Goal: Task Accomplishment & Management: Manage account settings

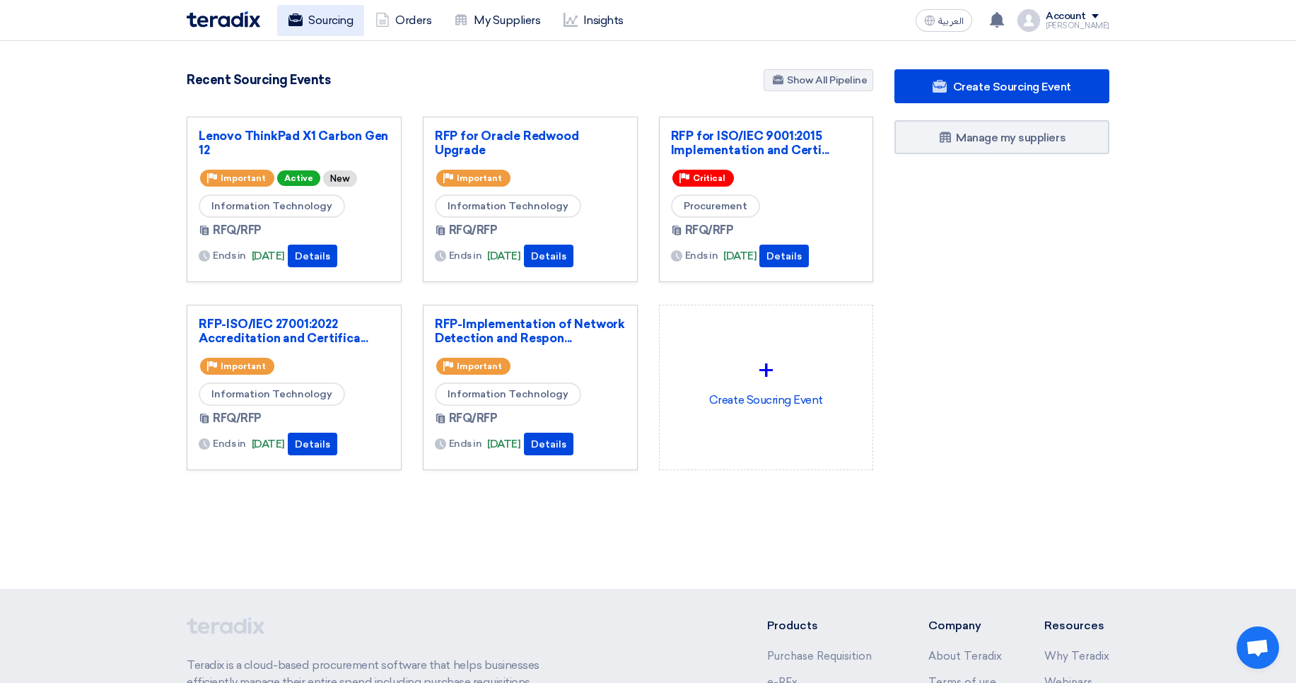
click at [295, 25] on use at bounding box center [296, 19] width 14 height 13
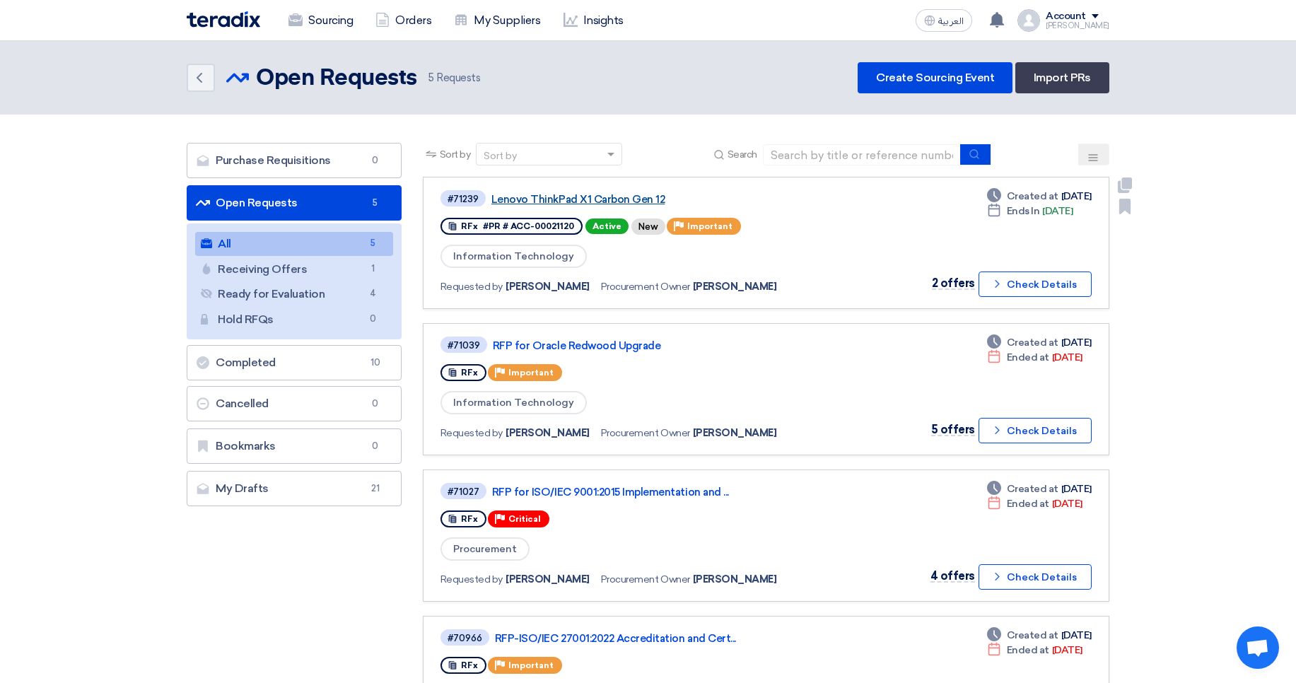
click at [564, 198] on link "Lenovo ThinkPad X1 Carbon Gen 12" at bounding box center [669, 199] width 354 height 13
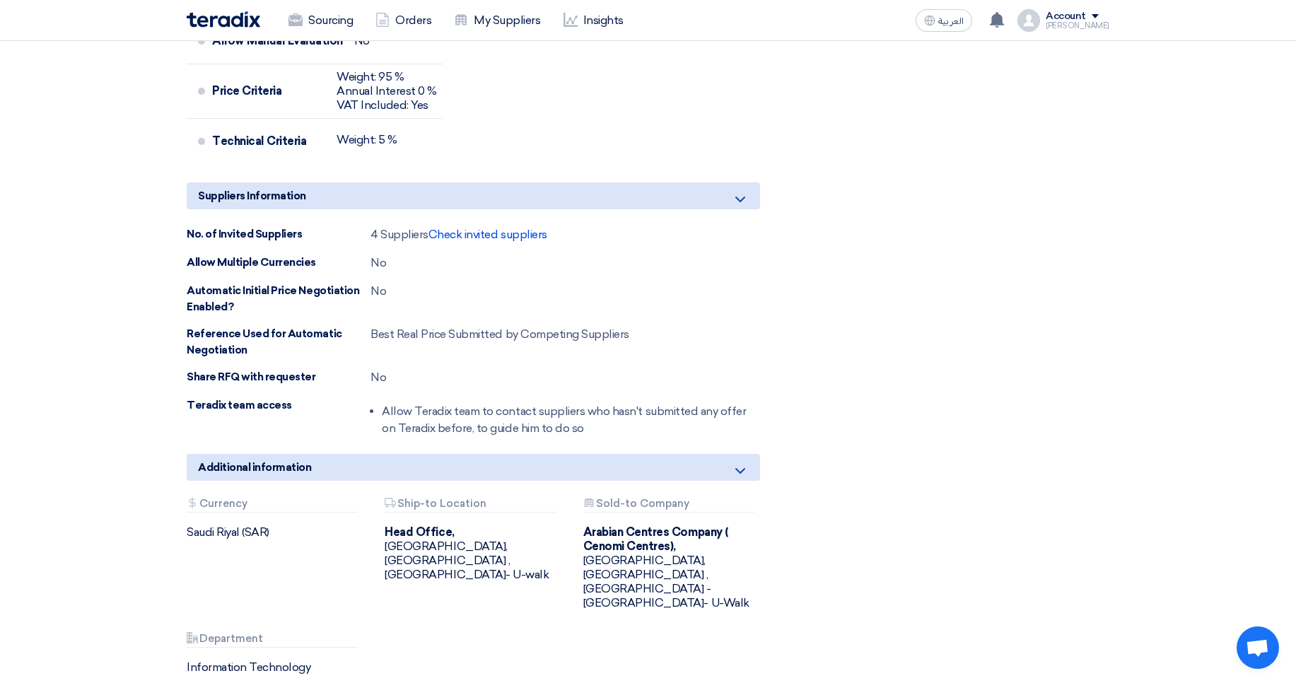
scroll to position [727, 0]
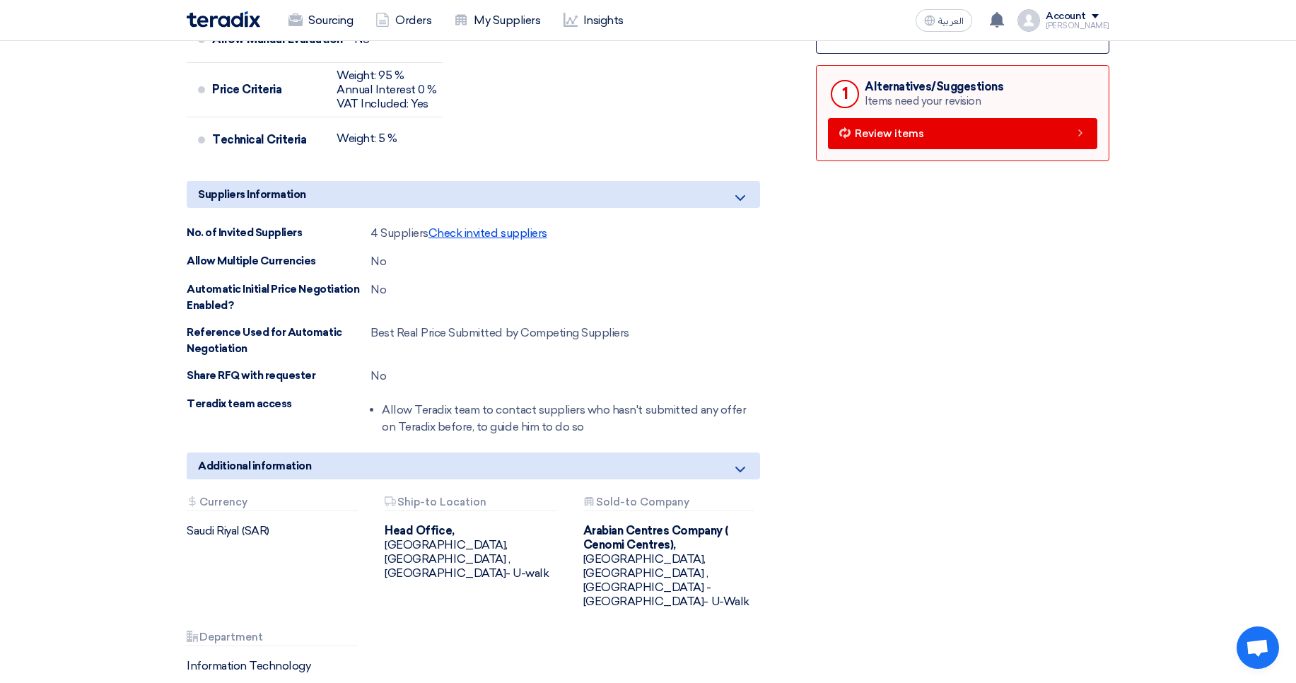
click at [481, 227] on span "Check invited suppliers" at bounding box center [488, 232] width 119 height 13
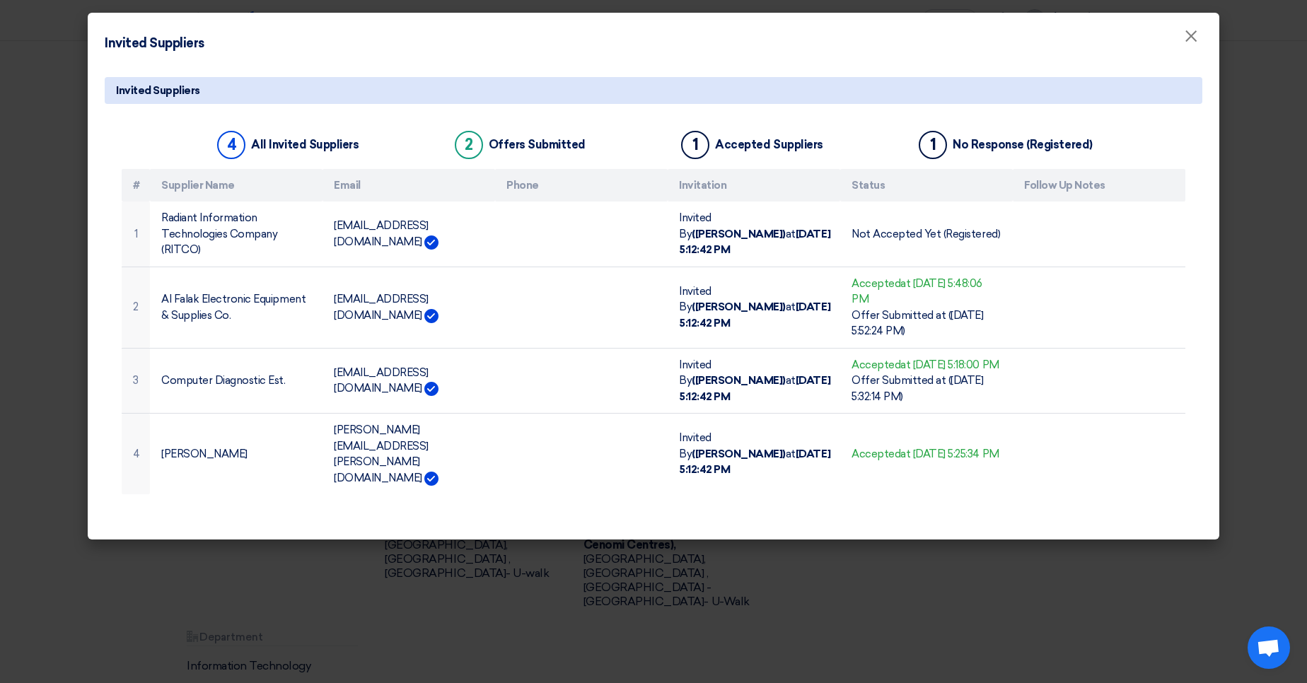
click at [43, 153] on modal-container "Invited Suppliers × Invited Suppliers 4 All Invited Suppliers 2 Offers Submitte…" at bounding box center [653, 341] width 1307 height 683
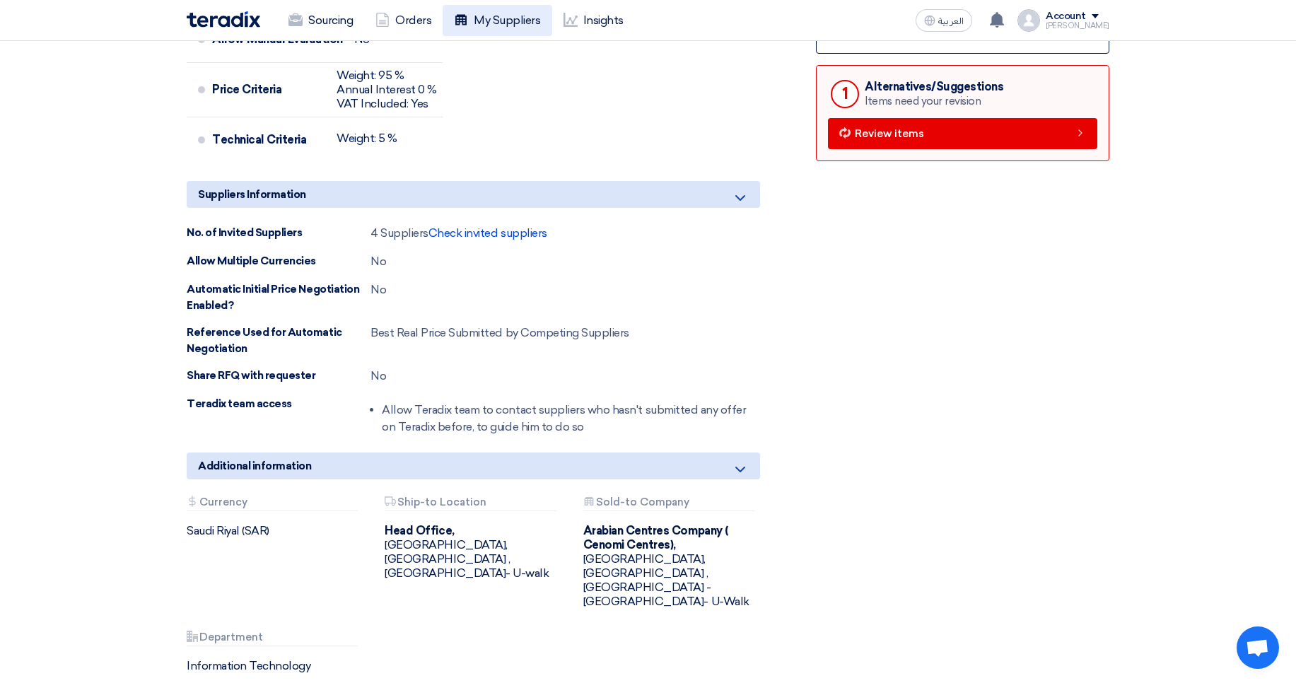
click at [514, 23] on link "My Suppliers" at bounding box center [497, 20] width 109 height 31
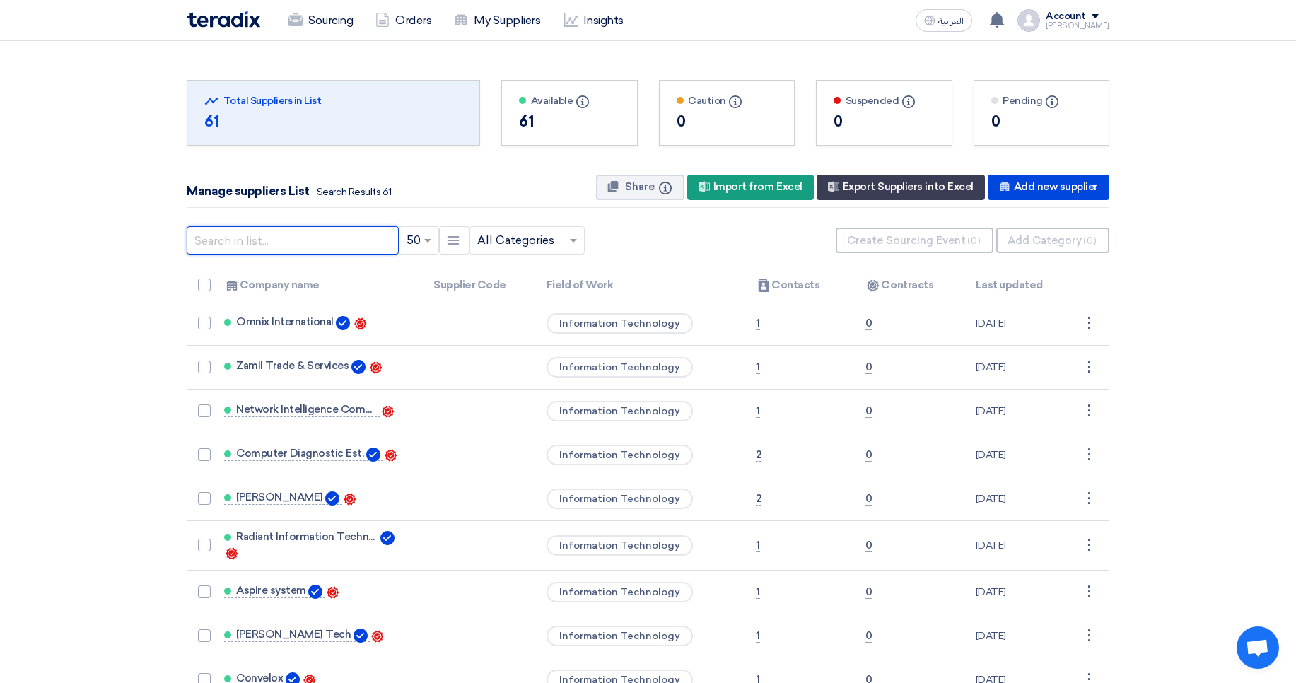
click at [286, 240] on input "text" at bounding box center [293, 240] width 212 height 28
paste input ""[EMAIL_ADDRESS][DOMAIN_NAME]>"
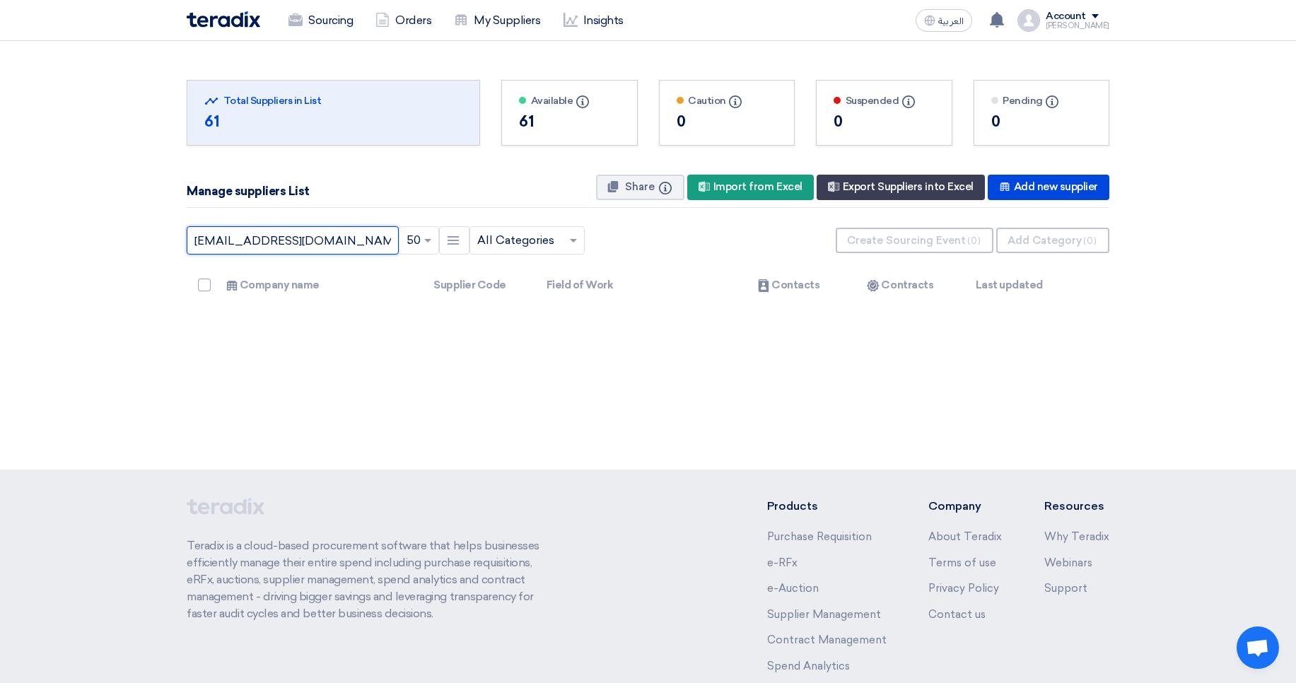
click at [380, 248] on input "[EMAIL_ADDRESS][DOMAIN_NAME]" at bounding box center [293, 240] width 212 height 28
type input "[EMAIL_ADDRESS][DOMAIN_NAME]"
click at [1074, 30] on div "Account [PERSON_NAME] Sourcing Orders My Suppliers Insights Settings New Featur…" at bounding box center [1064, 20] width 92 height 23
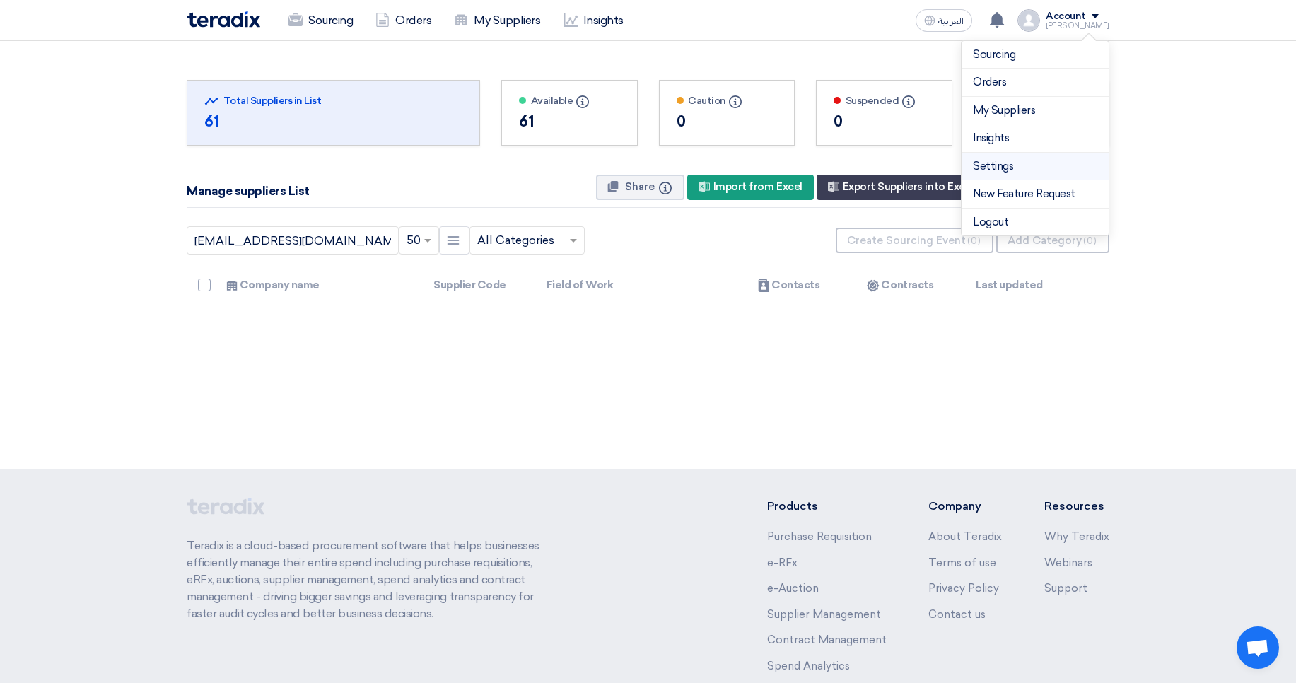
click at [981, 170] on link "Settings" at bounding box center [1035, 166] width 124 height 16
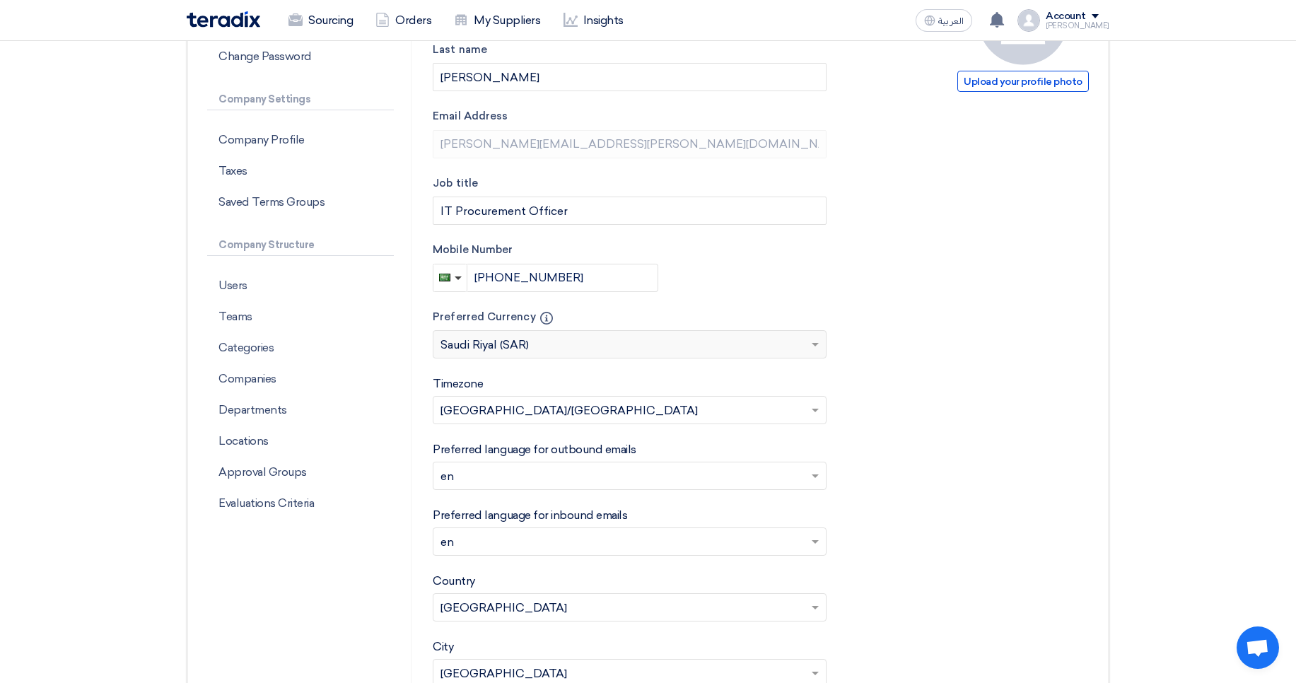
scroll to position [216, 0]
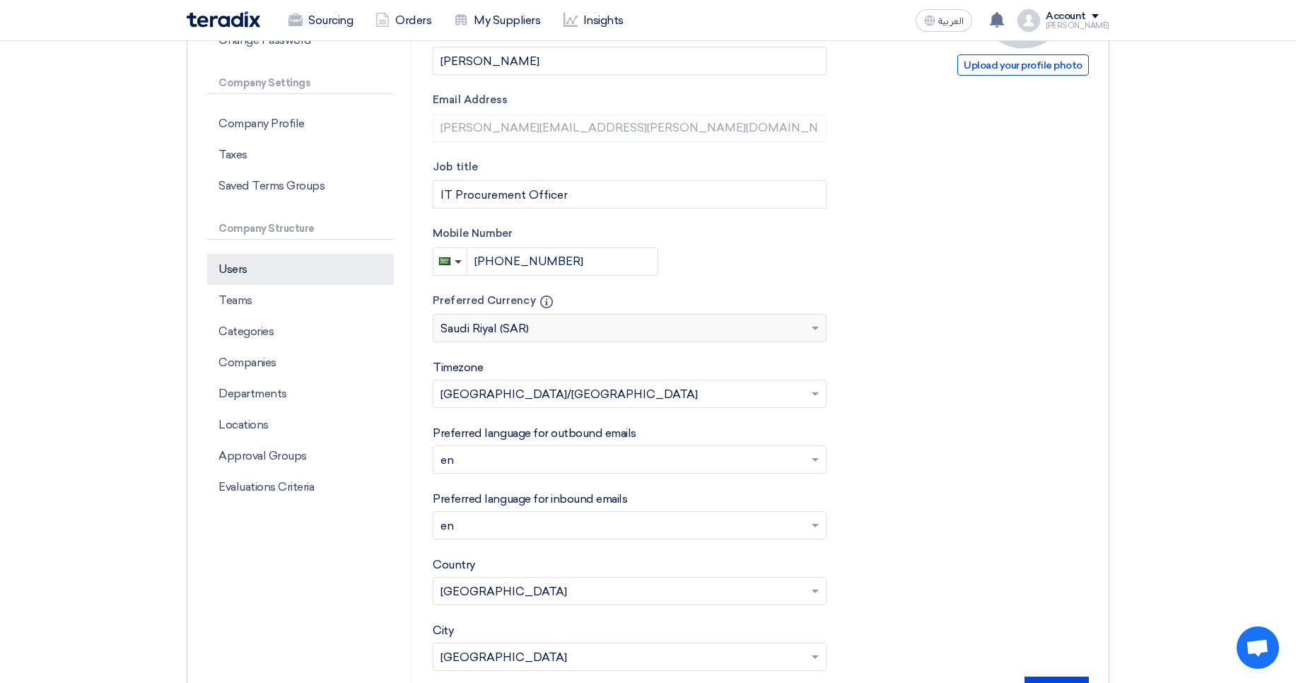
click at [274, 273] on p "Users" at bounding box center [300, 269] width 187 height 31
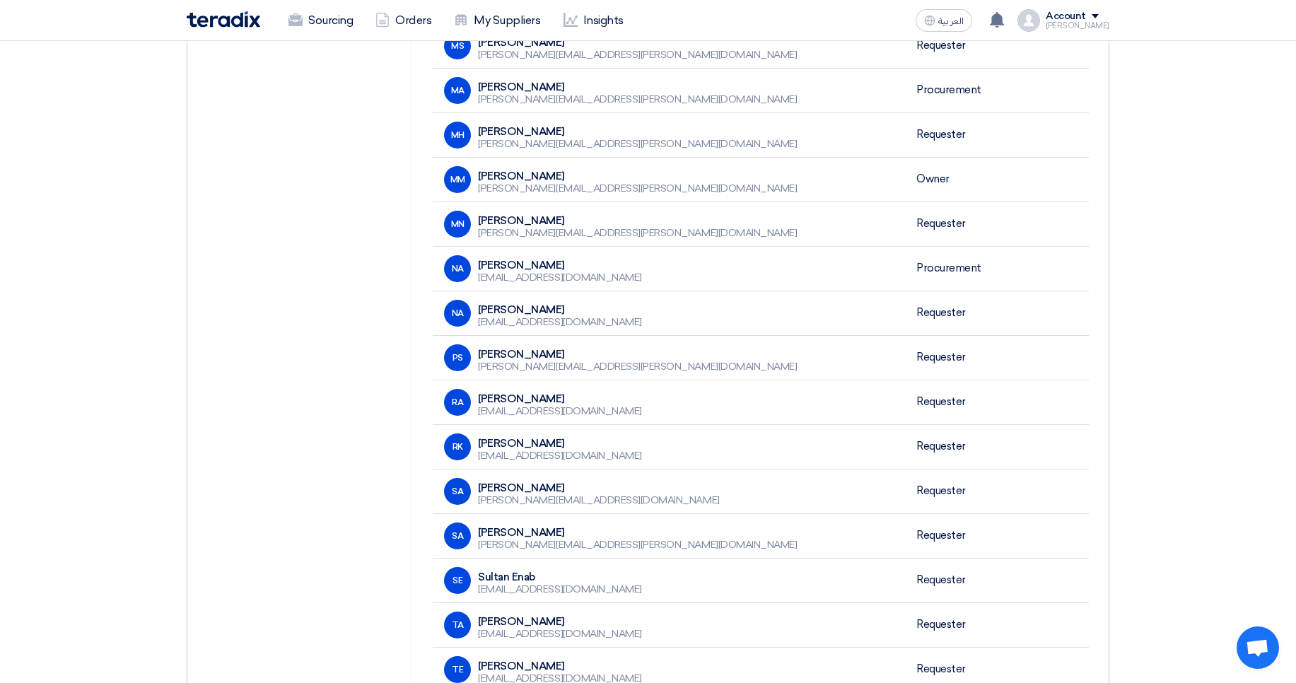
scroll to position [1443, 0]
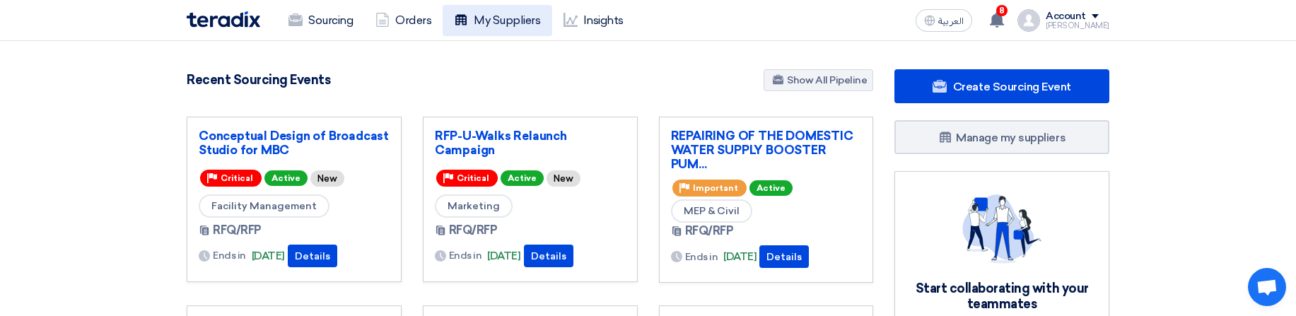
click at [523, 17] on link "My Suppliers" at bounding box center [497, 20] width 109 height 31
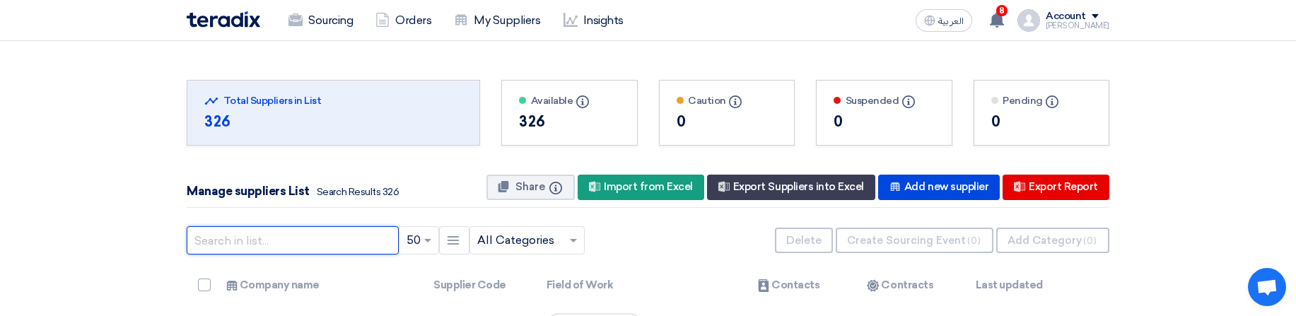
paste input "[EMAIL_ADDRESS][DOMAIN_NAME]"
click at [298, 250] on input "[EMAIL_ADDRESS][DOMAIN_NAME]" at bounding box center [293, 240] width 212 height 28
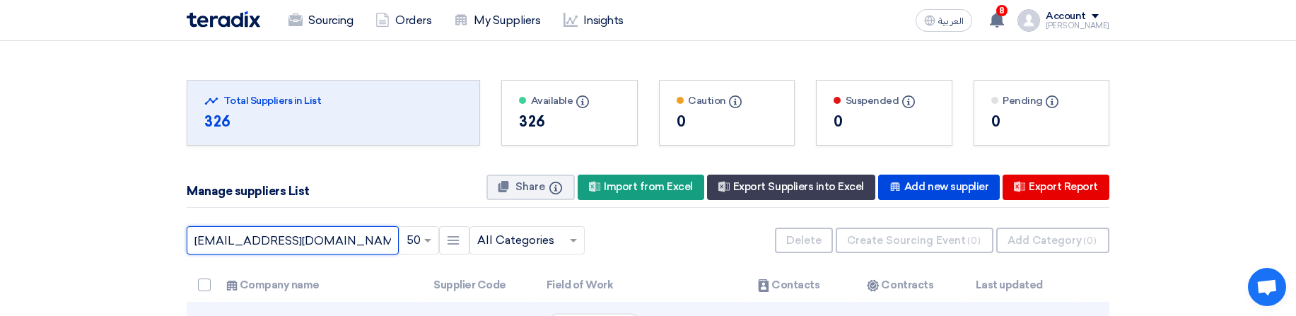
type input "[EMAIL_ADDRESS][DOMAIN_NAME]"
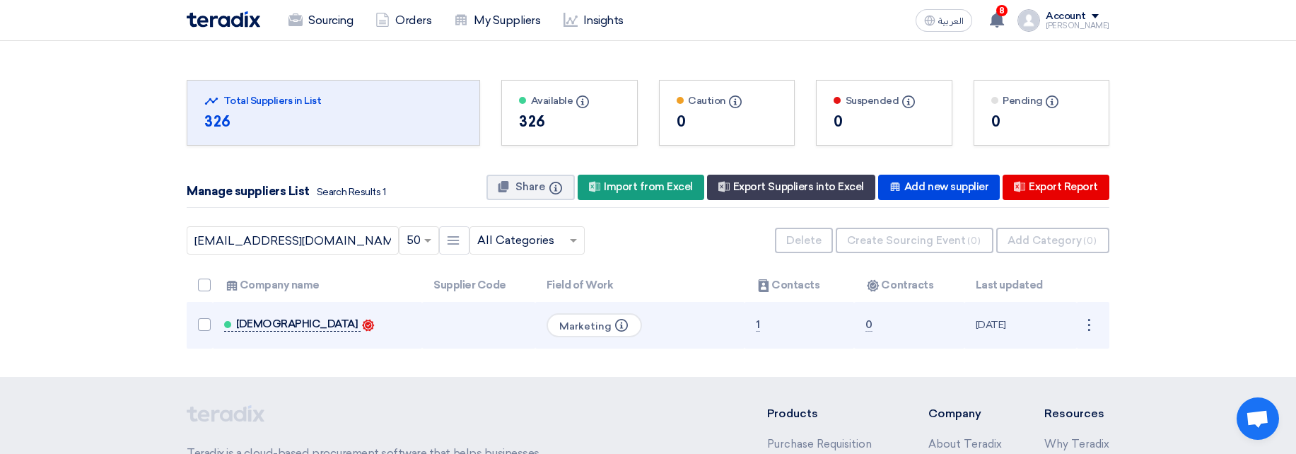
click at [255, 322] on span "Habbar" at bounding box center [297, 323] width 122 height 11
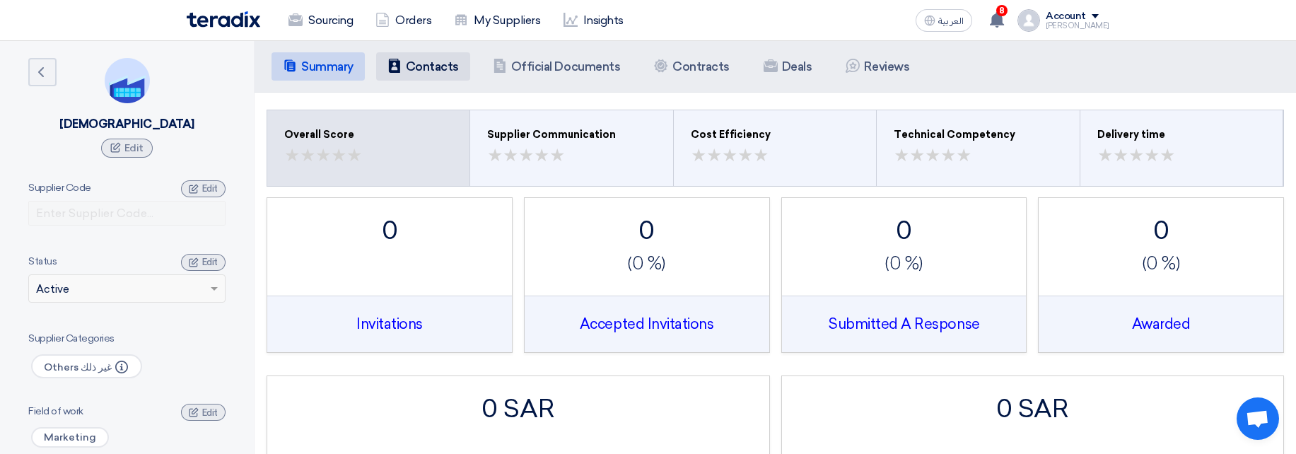
click at [427, 74] on li "Contacts Contacts" at bounding box center [423, 66] width 94 height 28
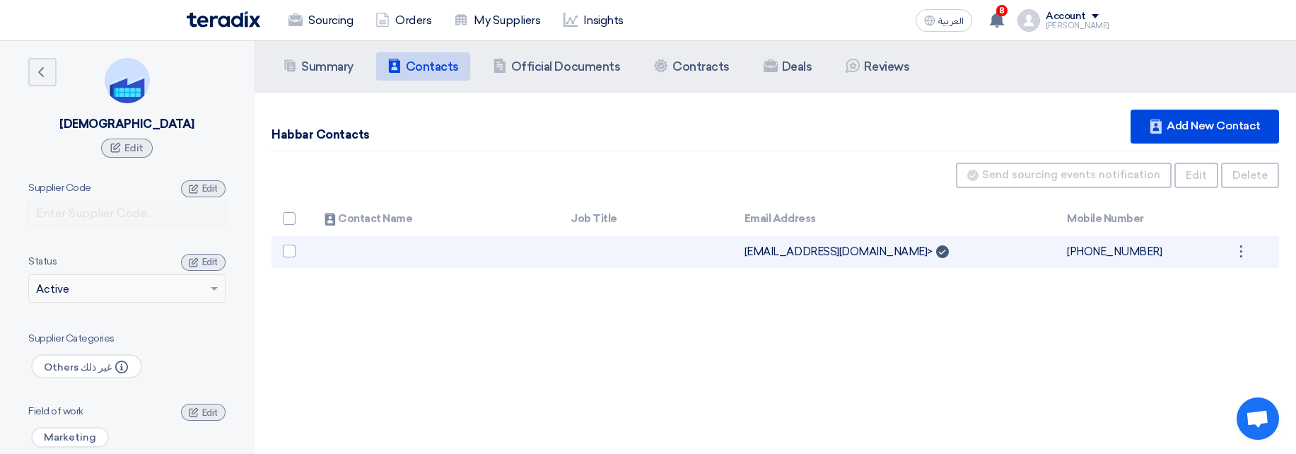
click at [844, 252] on td "l.althaidy@habbar.com> Can Receive RFQ" at bounding box center [894, 252] width 322 height 33
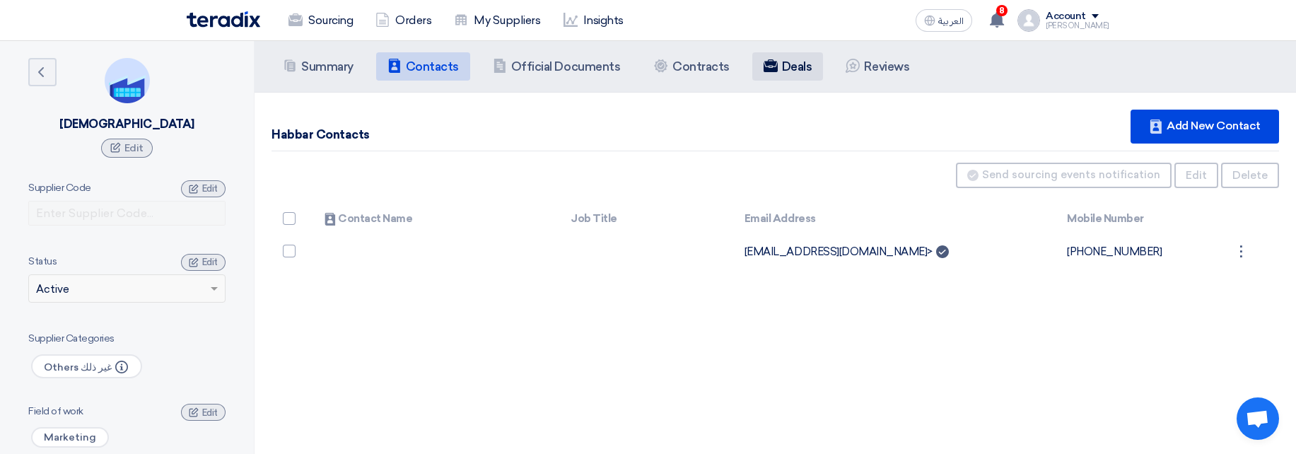
click at [766, 69] on use at bounding box center [771, 65] width 14 height 13
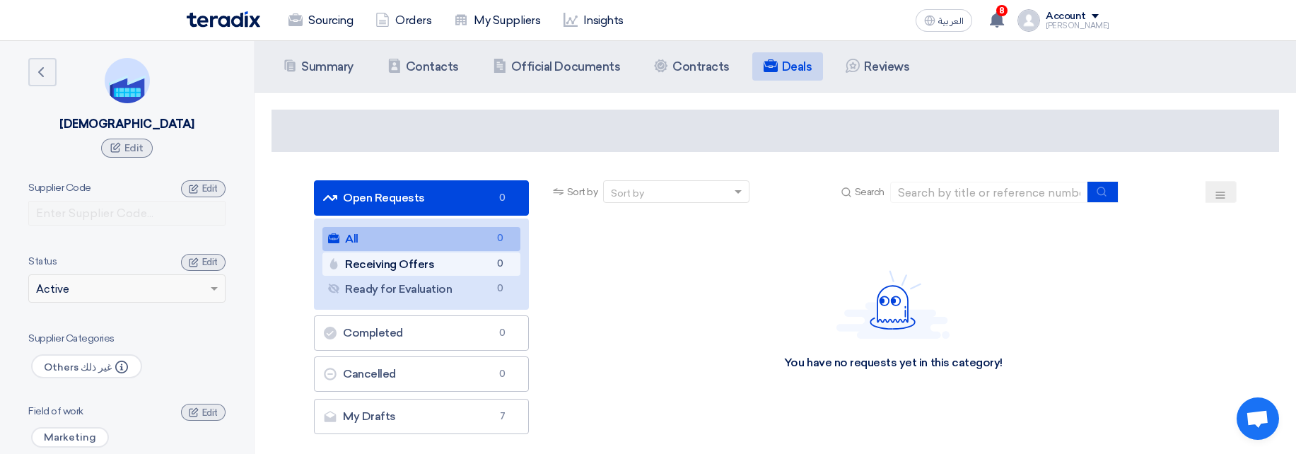
click at [405, 275] on link "Receiving Offers Receiving Offers 0" at bounding box center [421, 264] width 198 height 24
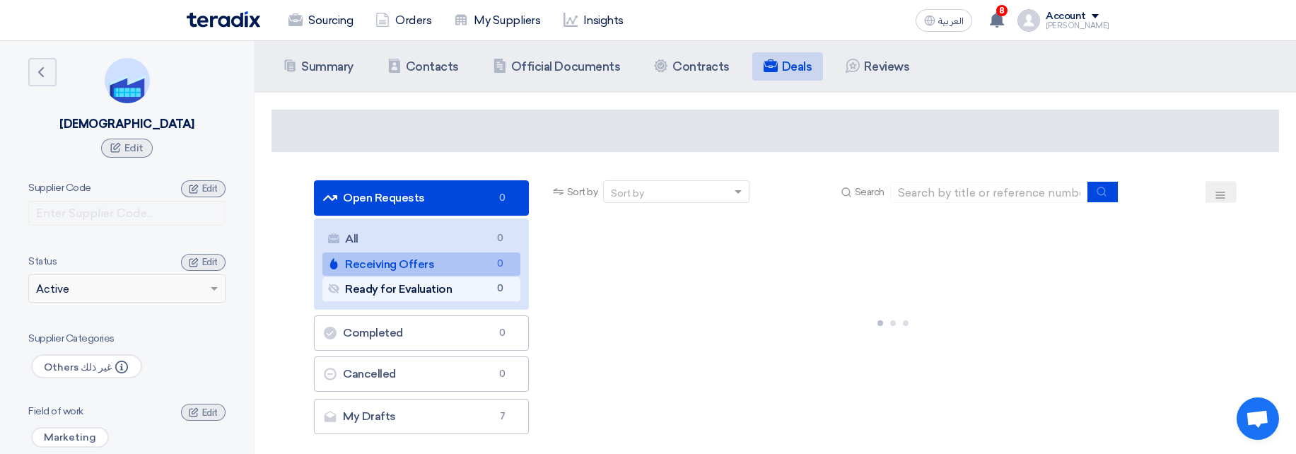
click at [403, 296] on link "Ready for Evaluation Ready for Evaluation 0" at bounding box center [421, 289] width 198 height 24
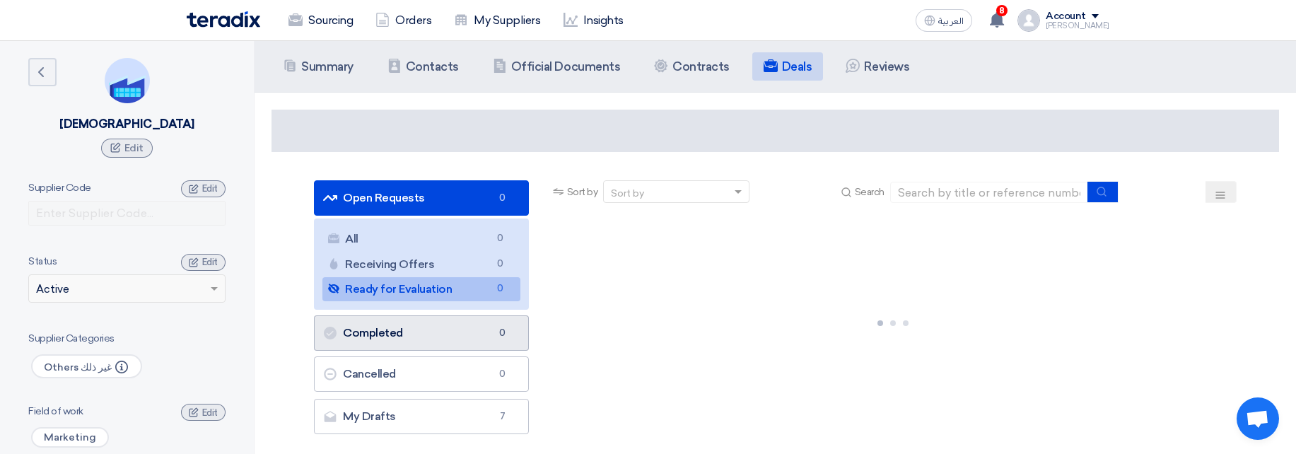
click at [390, 347] on link "Completed Completed 0" at bounding box center [421, 332] width 215 height 35
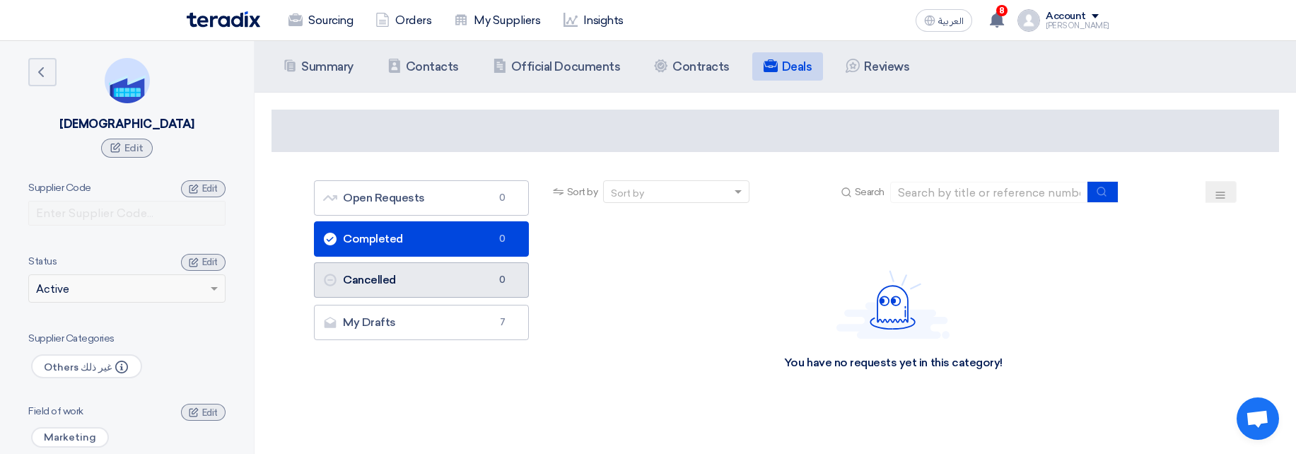
click at [443, 281] on link "Cancelled Cancelled 0" at bounding box center [421, 279] width 215 height 35
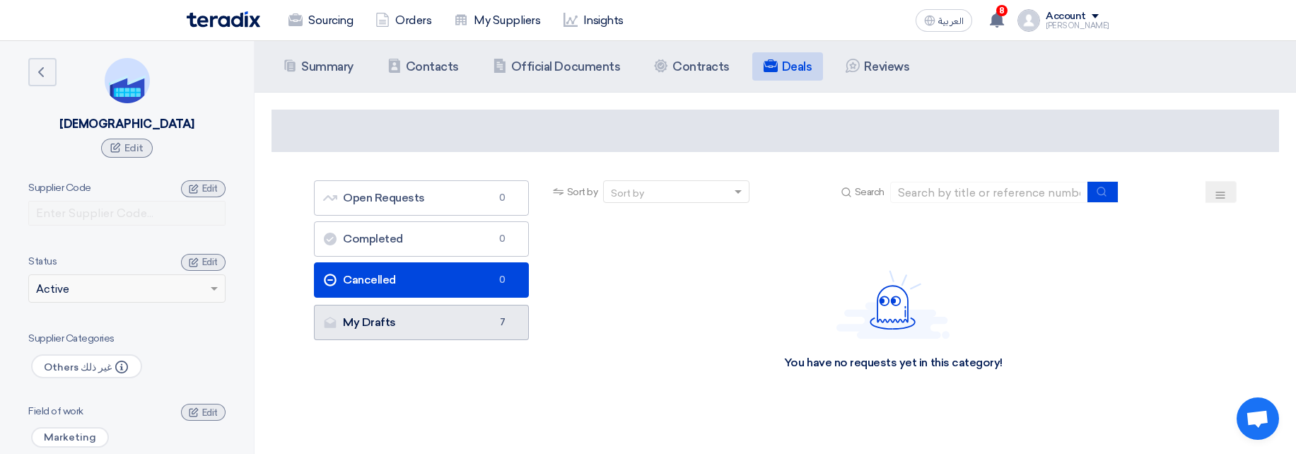
click at [422, 318] on link "My Drafts My Drafts 7" at bounding box center [421, 322] width 215 height 35
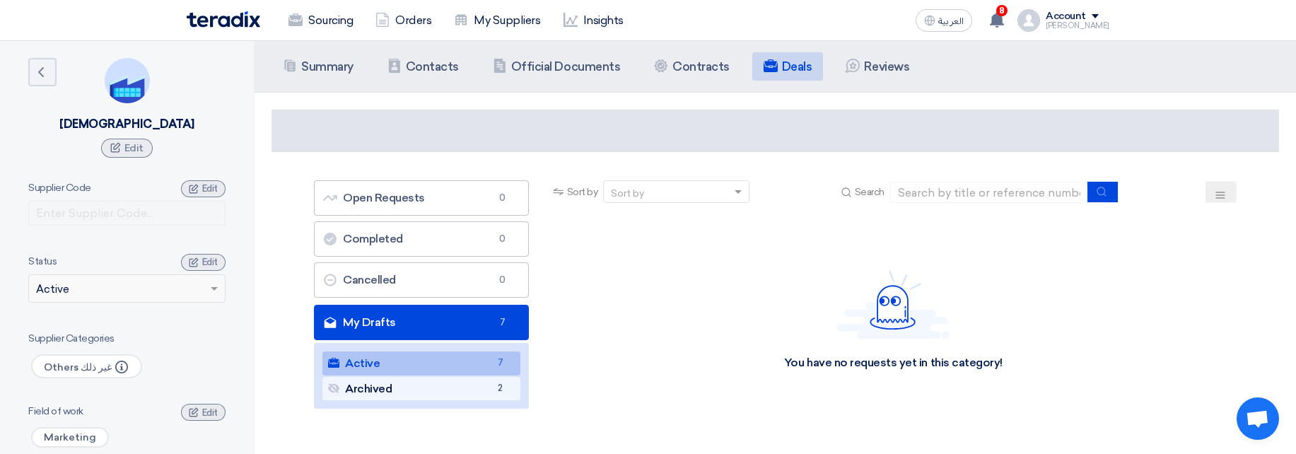
click at [438, 383] on link "Archived Archived 2" at bounding box center [421, 389] width 198 height 24
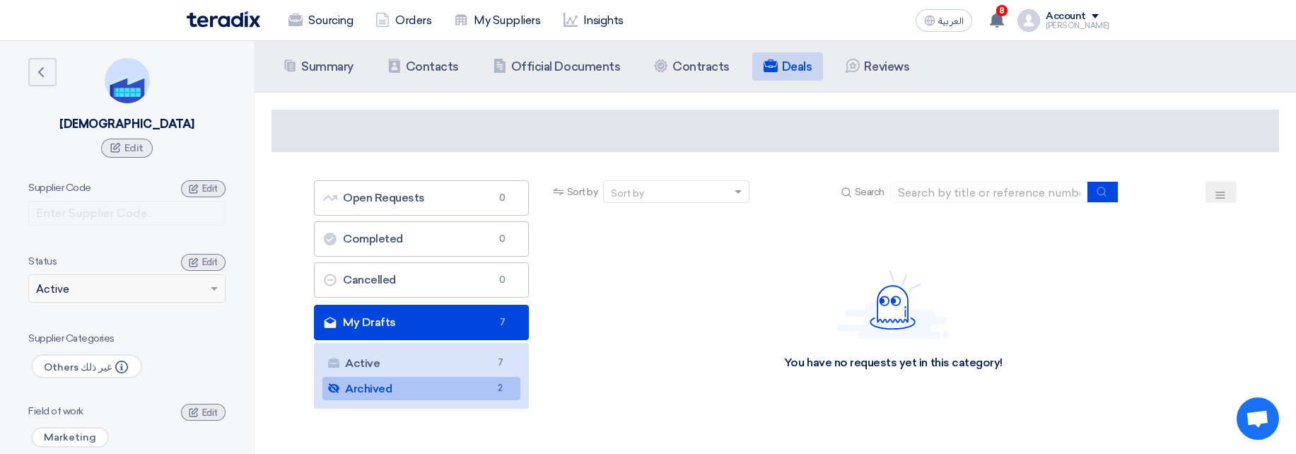
click at [306, 4] on div "Sourcing Orders My Suppliers Insights العربية ع 8 a new question for Constructi…" at bounding box center [648, 20] width 944 height 40
click at [327, 28] on link "Sourcing" at bounding box center [320, 20] width 87 height 31
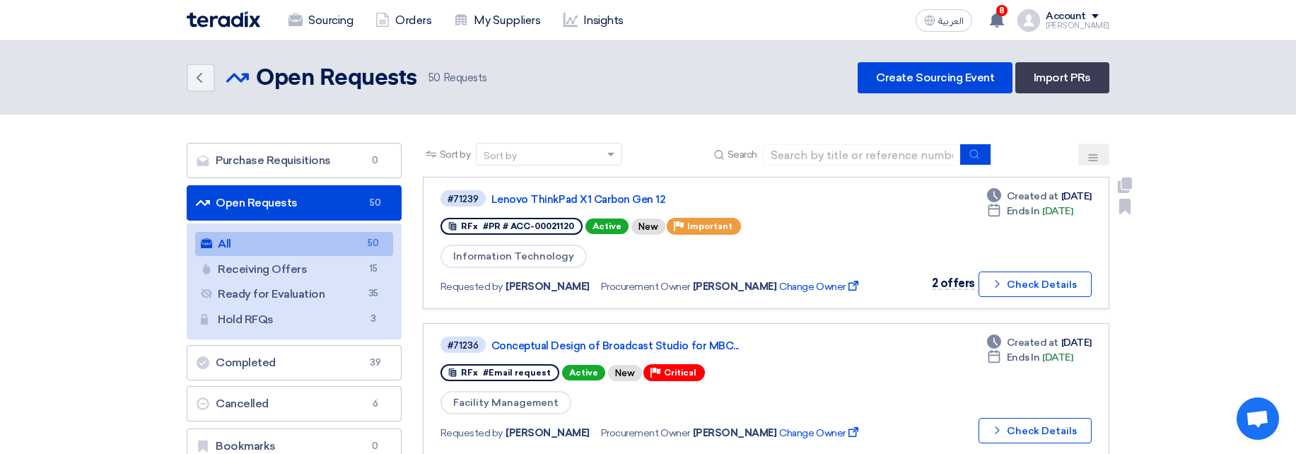
click at [534, 193] on link "Lenovo ThinkPad X1 Carbon Gen 12" at bounding box center [669, 199] width 354 height 13
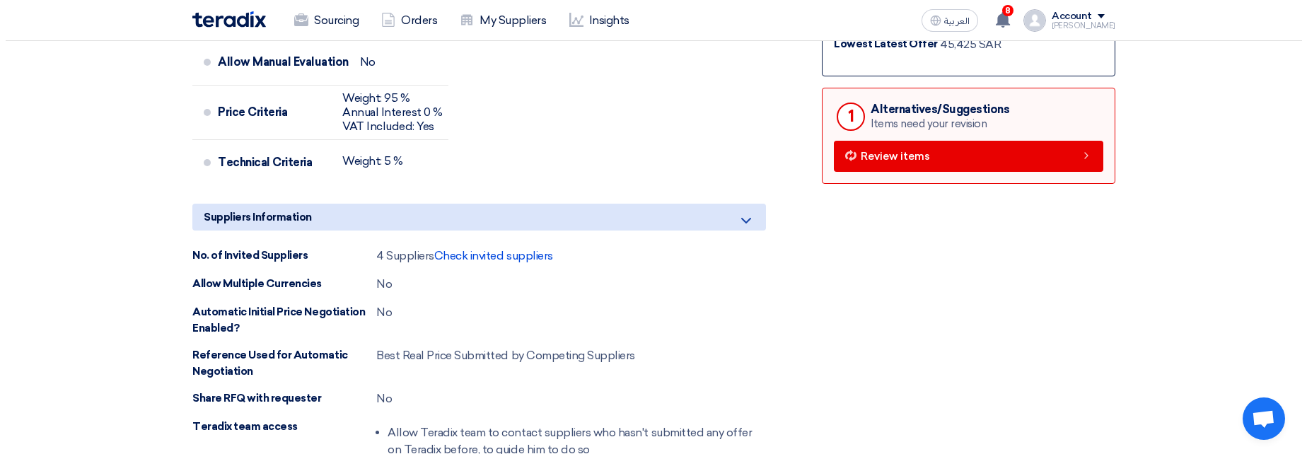
scroll to position [705, 0]
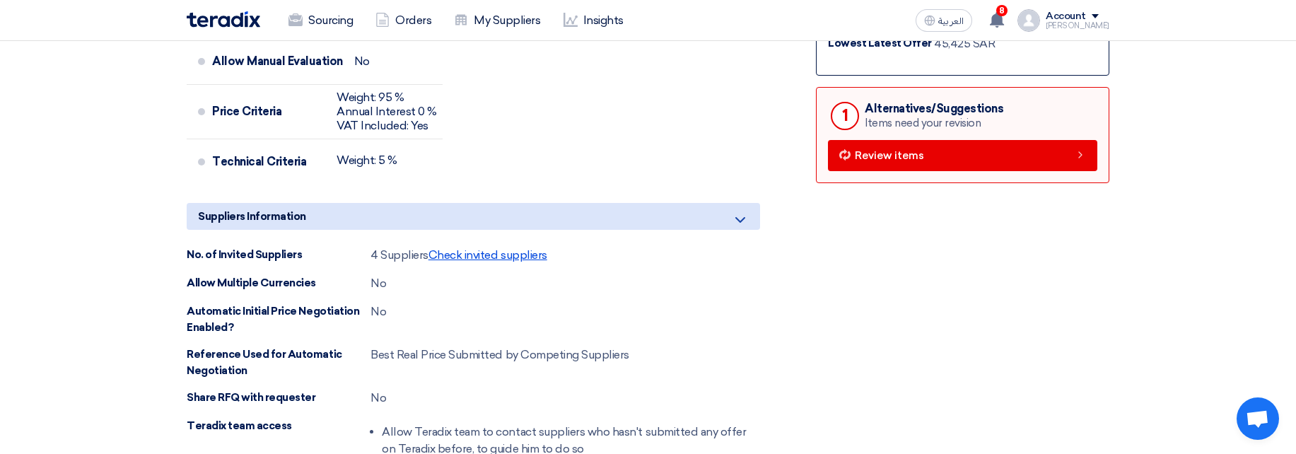
click at [484, 250] on span "Check invited suppliers" at bounding box center [488, 254] width 119 height 13
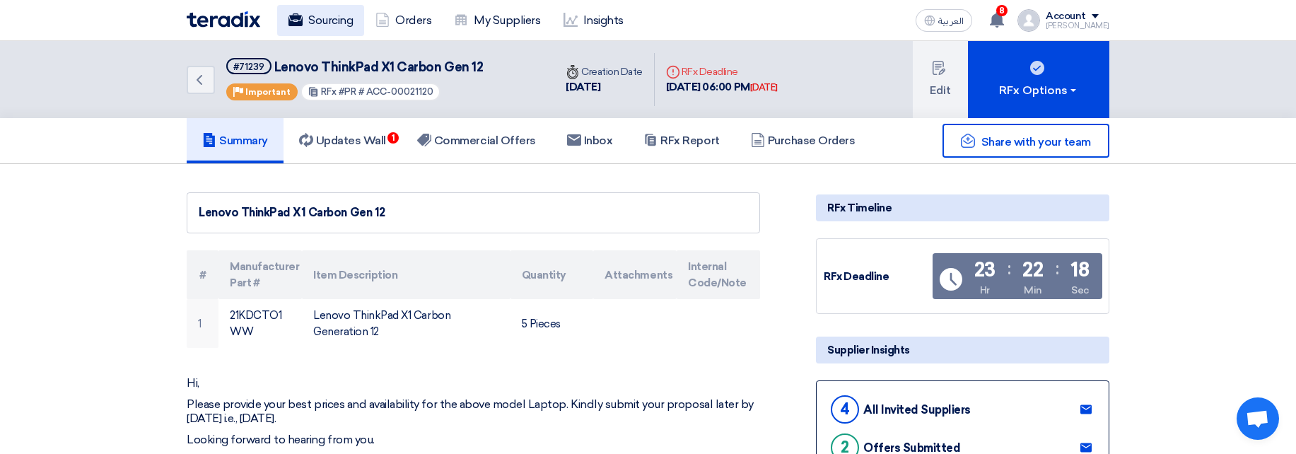
click at [313, 31] on link "Sourcing" at bounding box center [320, 20] width 87 height 31
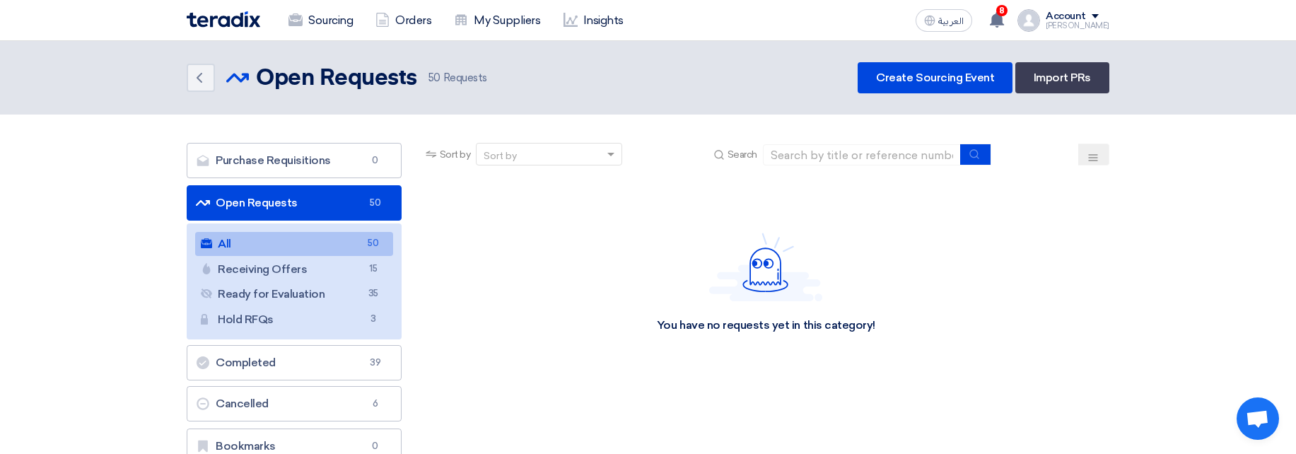
click at [1096, 150] on button at bounding box center [1094, 155] width 31 height 22
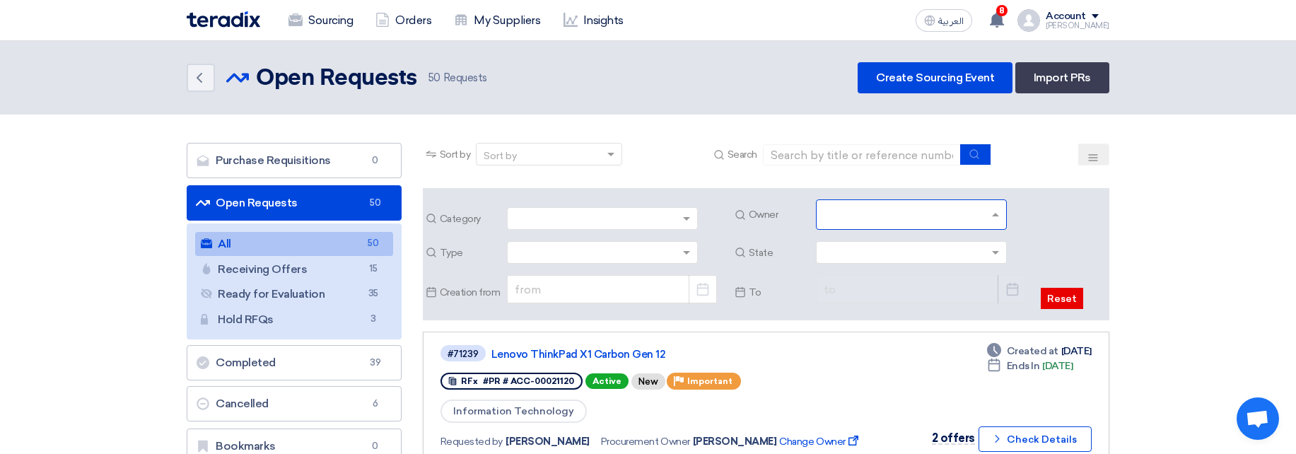
click at [905, 226] on input "text" at bounding box center [913, 215] width 179 height 23
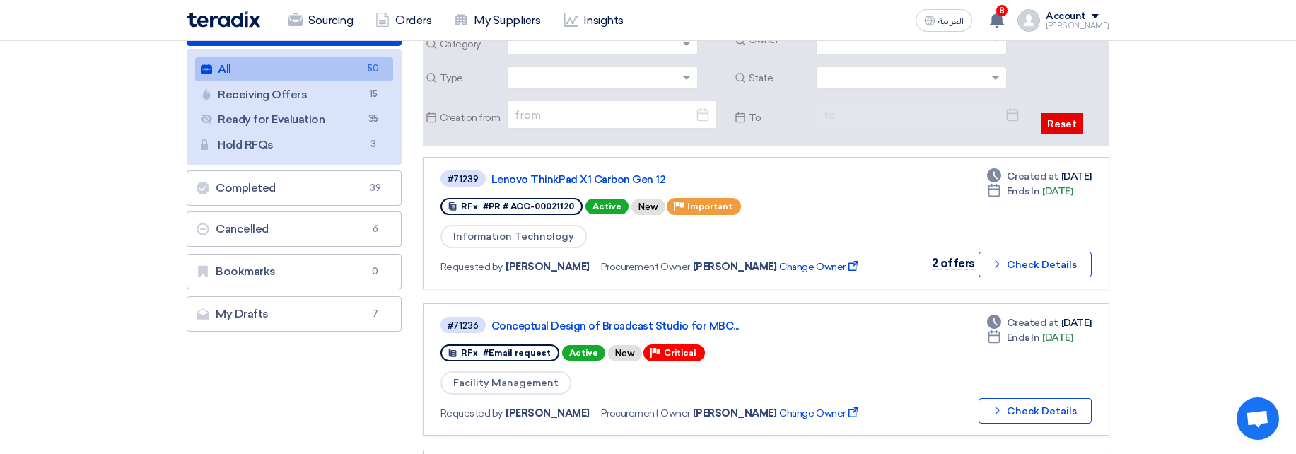
scroll to position [192, 0]
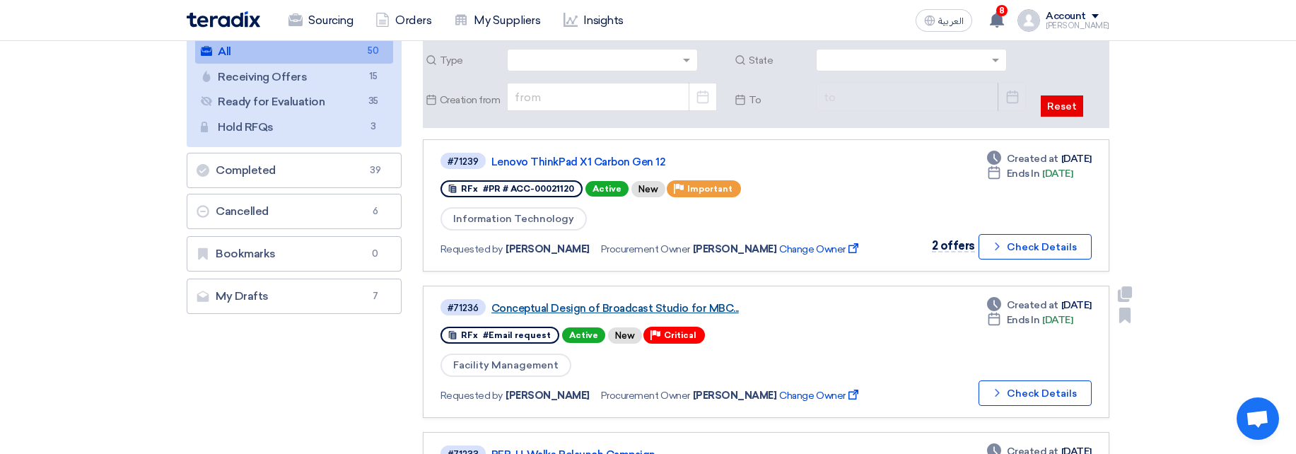
click at [663, 309] on link "Conceptual Design of Broadcast Studio for MBC..." at bounding box center [669, 308] width 354 height 13
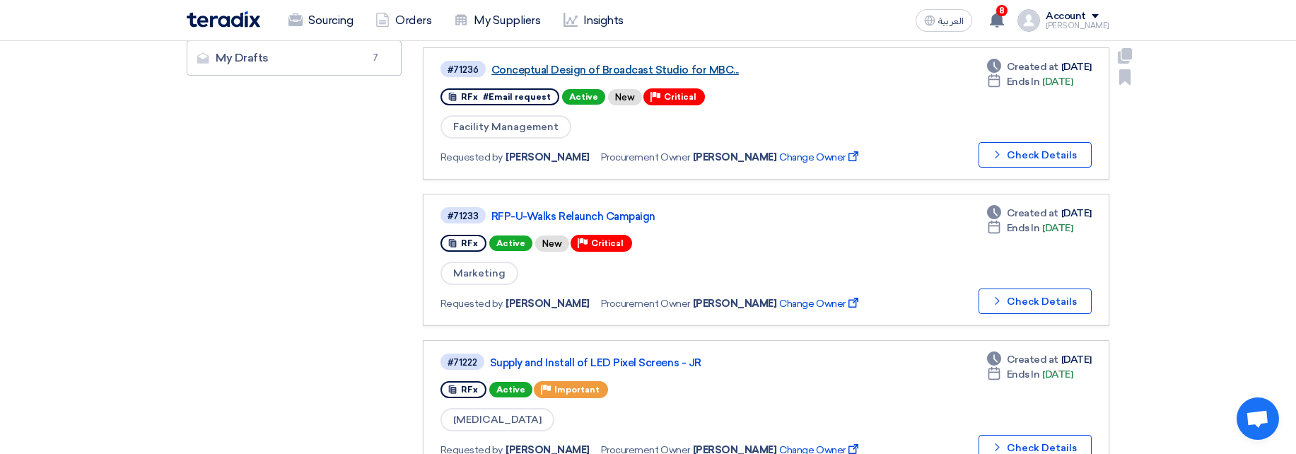
scroll to position [455, 0]
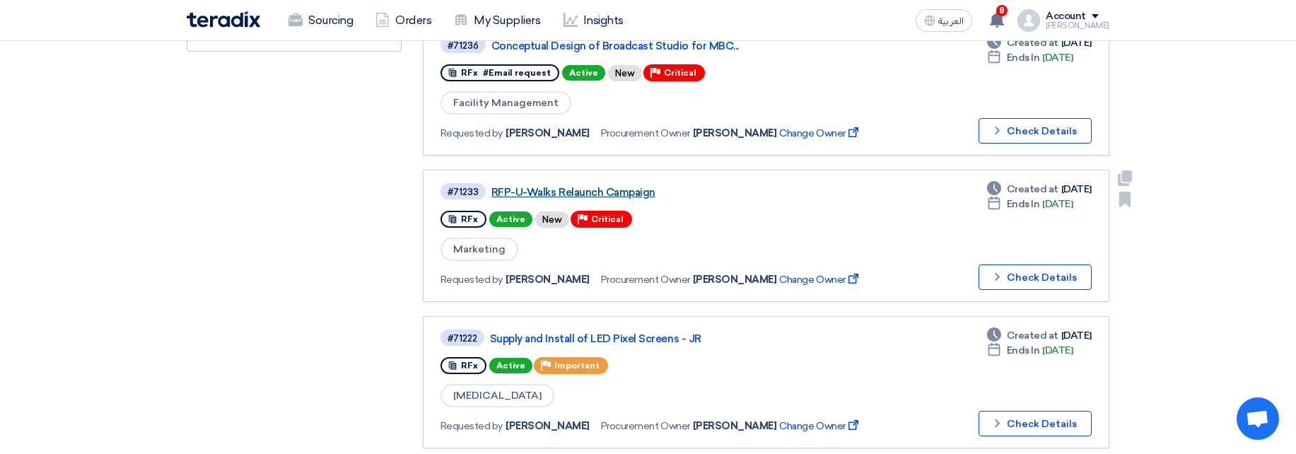
click at [614, 190] on link "RFP-U-Walks Relaunch Campaign" at bounding box center [669, 192] width 354 height 13
click at [723, 284] on span "[PERSON_NAME]" at bounding box center [735, 279] width 84 height 15
drag, startPoint x: 723, startPoint y: 284, endPoint x: 752, endPoint y: 281, distance: 29.9
click at [752, 281] on span "[PERSON_NAME]" at bounding box center [735, 279] width 84 height 15
copy span "[PERSON_NAME]"
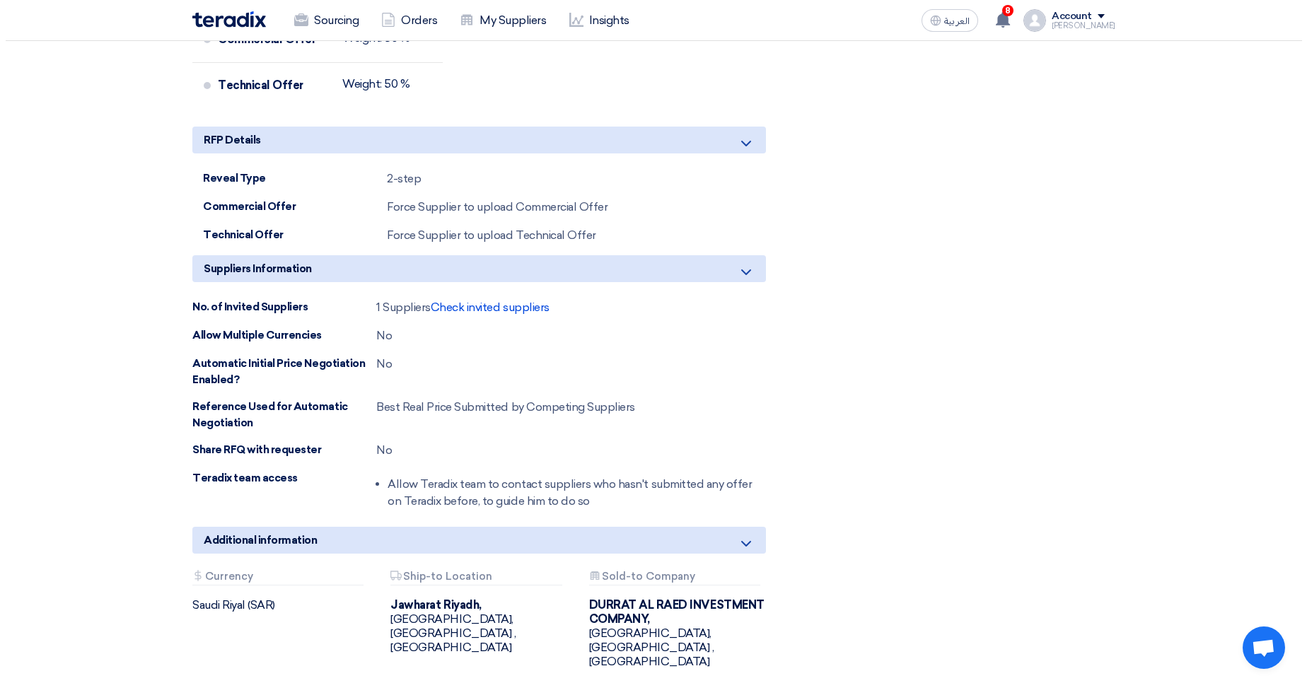
scroll to position [2121, 0]
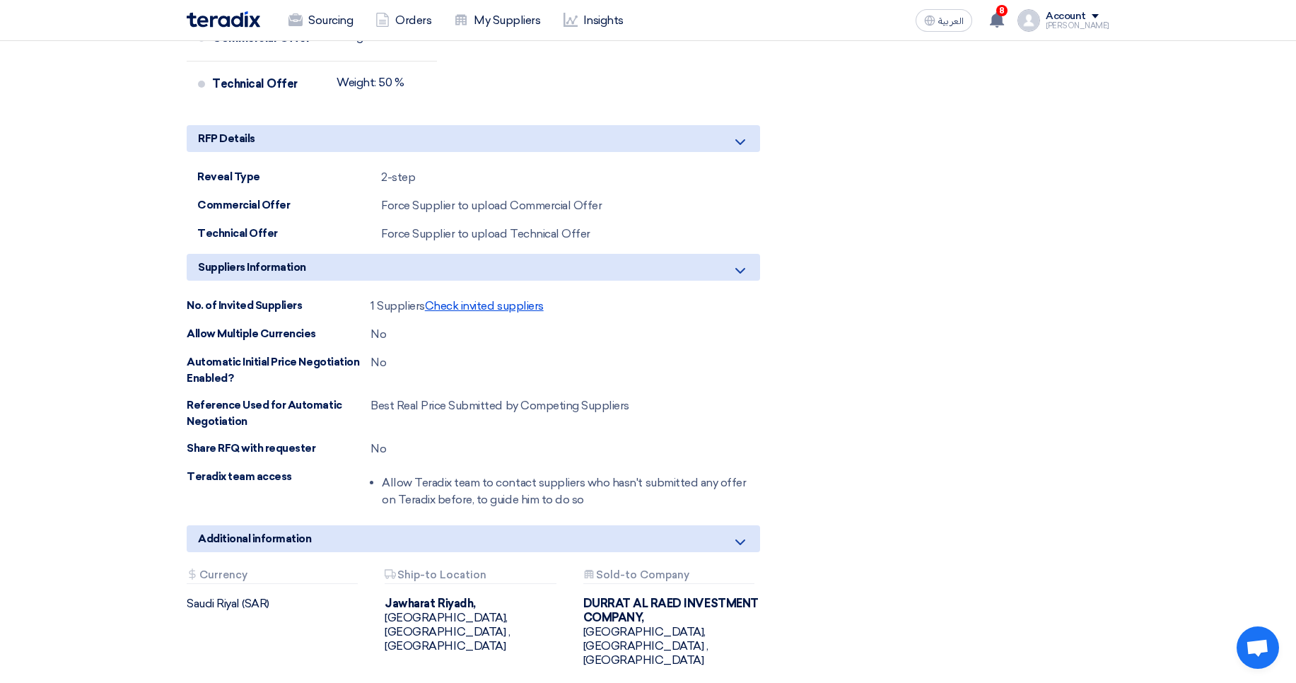
click at [475, 309] on span "Check invited suppliers" at bounding box center [484, 305] width 119 height 13
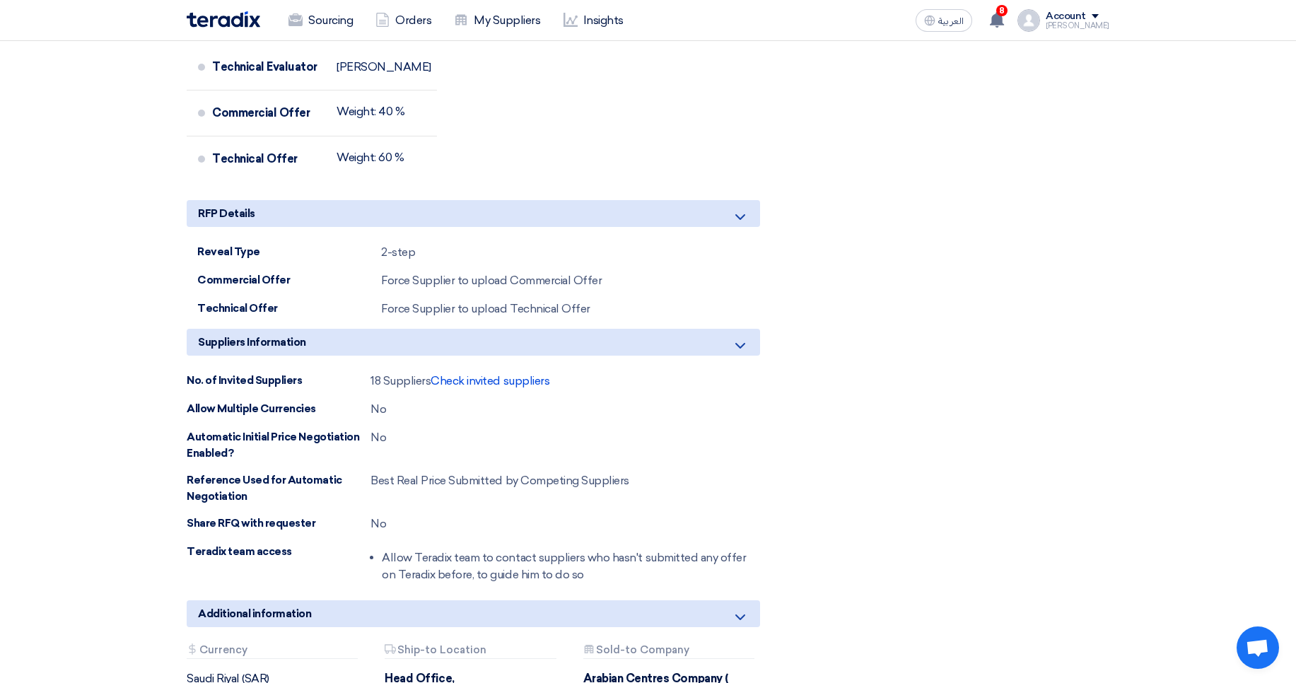
scroll to position [960, 0]
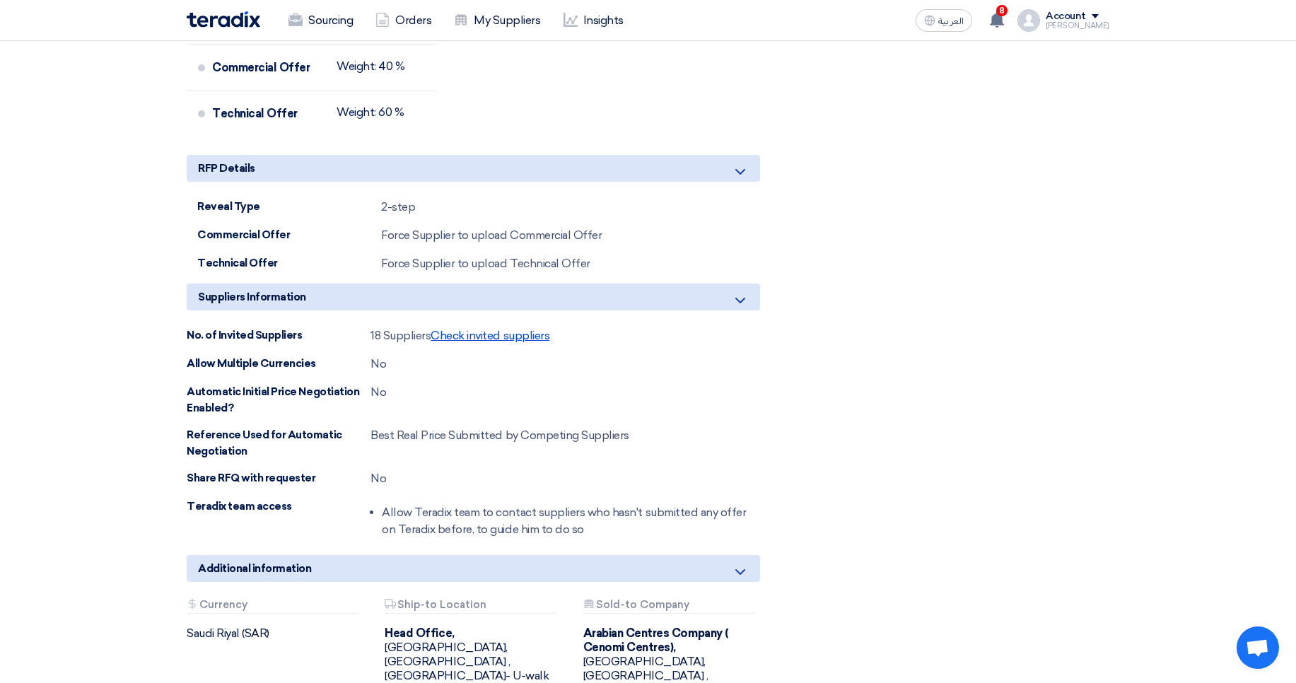
click at [482, 341] on span "Check invited suppliers" at bounding box center [490, 335] width 119 height 13
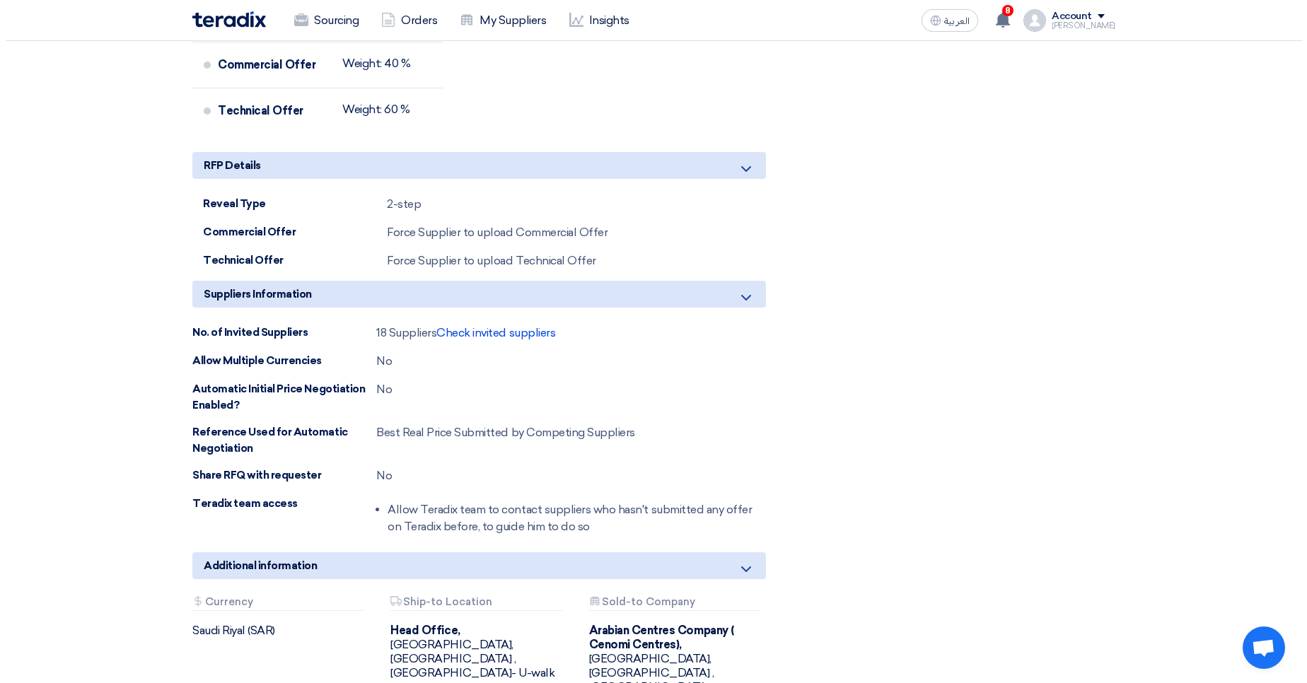
scroll to position [970, 0]
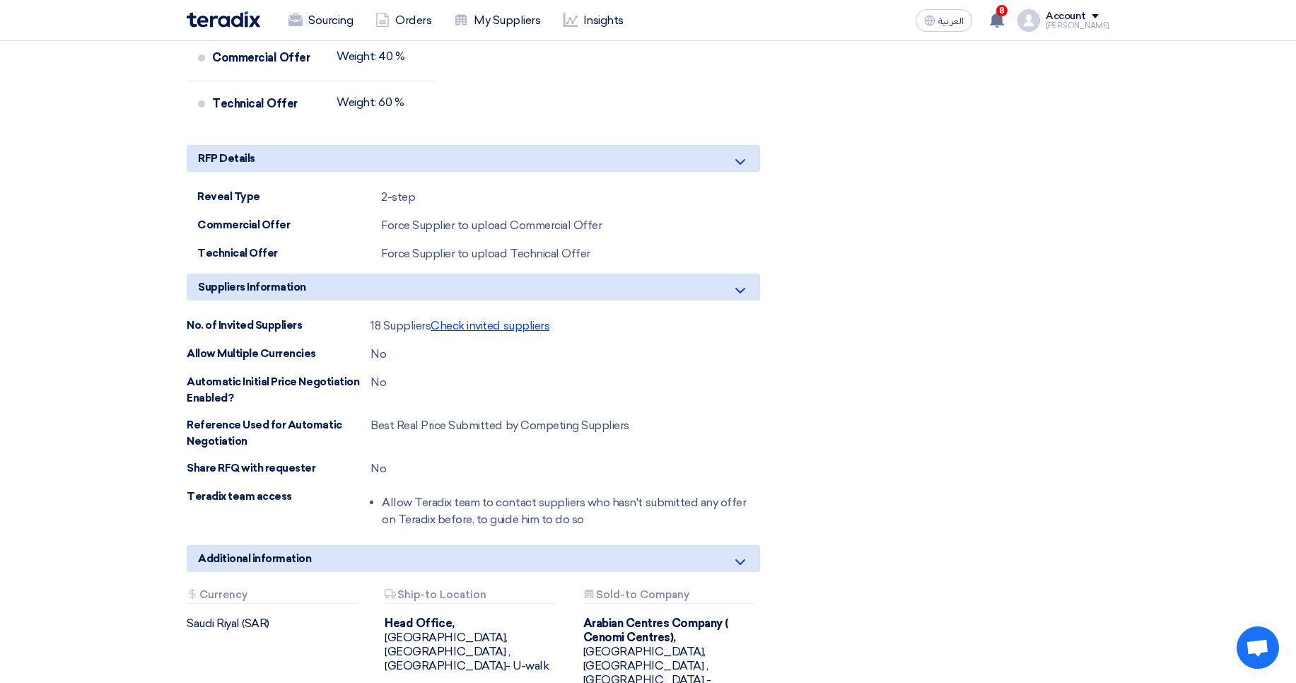
click at [497, 324] on span "Check invited suppliers" at bounding box center [490, 325] width 119 height 13
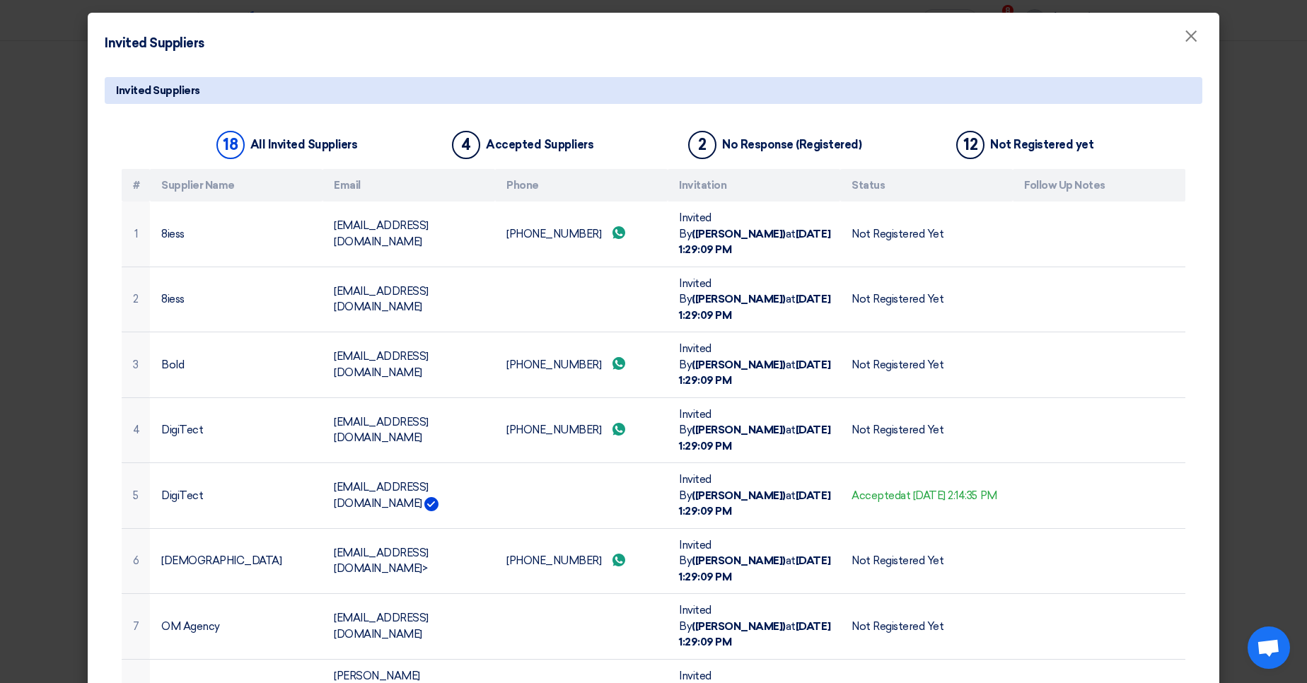
scroll to position [467, 0]
